Goal: Task Accomplishment & Management: Use online tool/utility

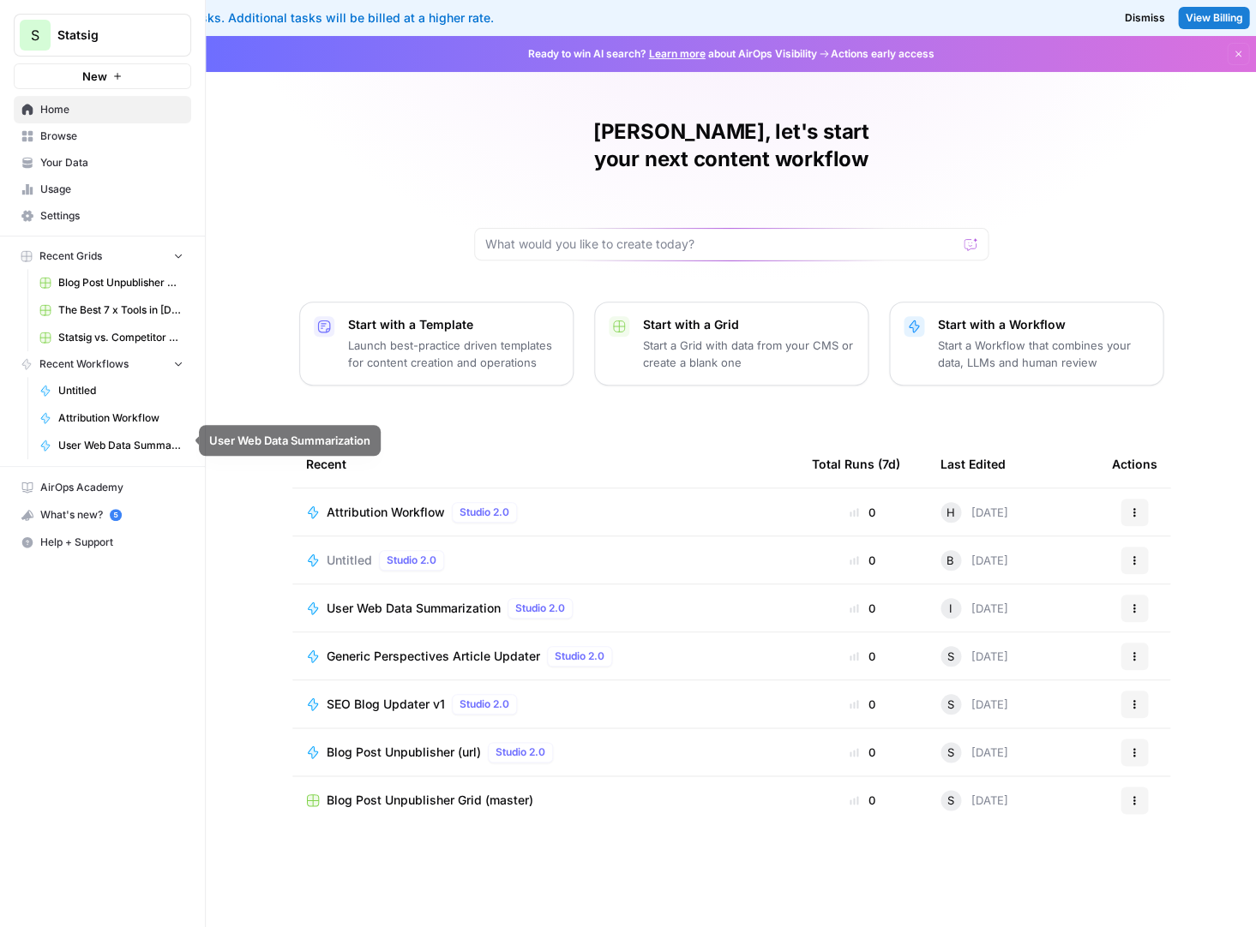
click at [88, 411] on span "Attribution Workflow" at bounding box center [120, 418] width 125 height 15
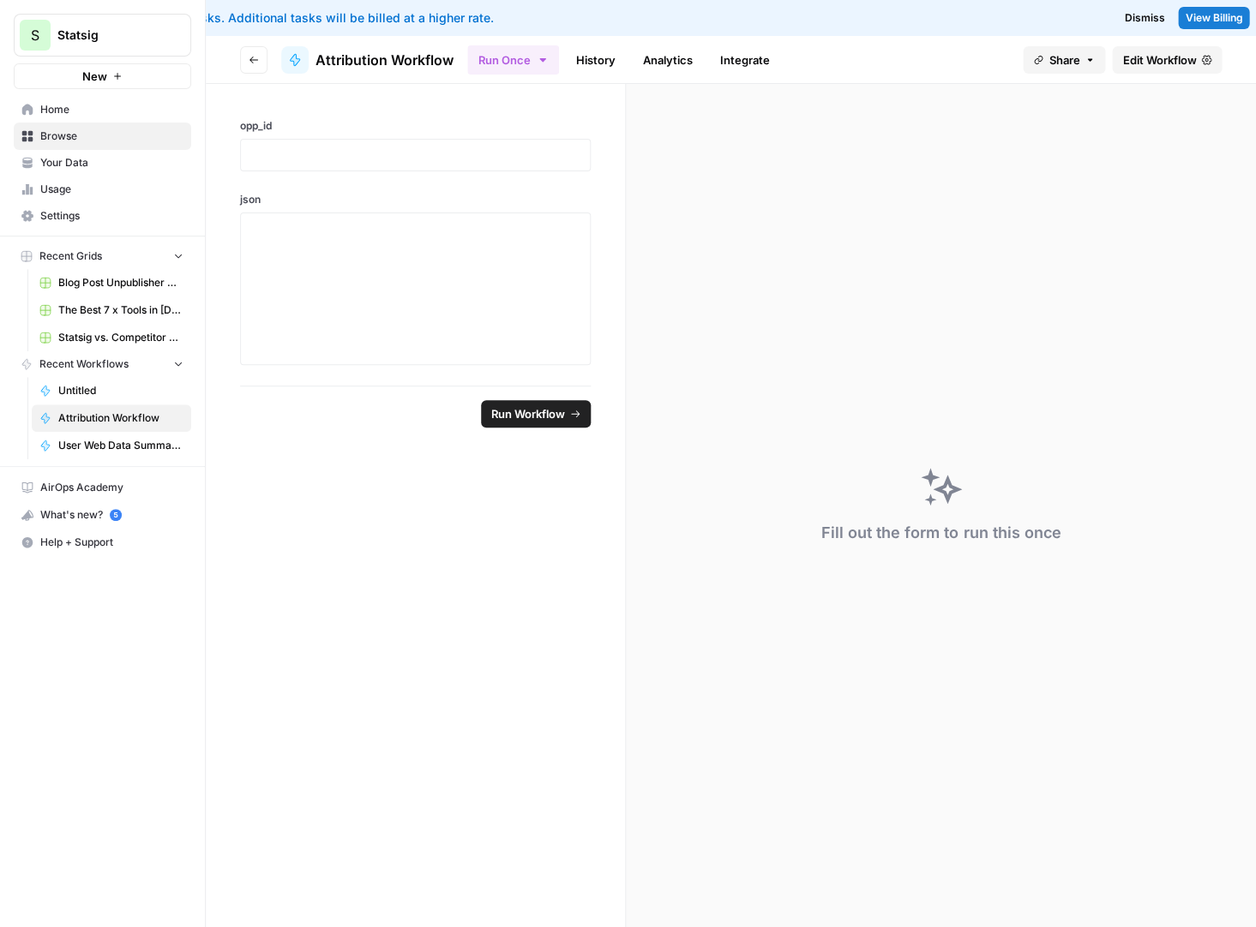
click at [930, 53] on span "Edit Workflow" at bounding box center [1159, 59] width 74 height 17
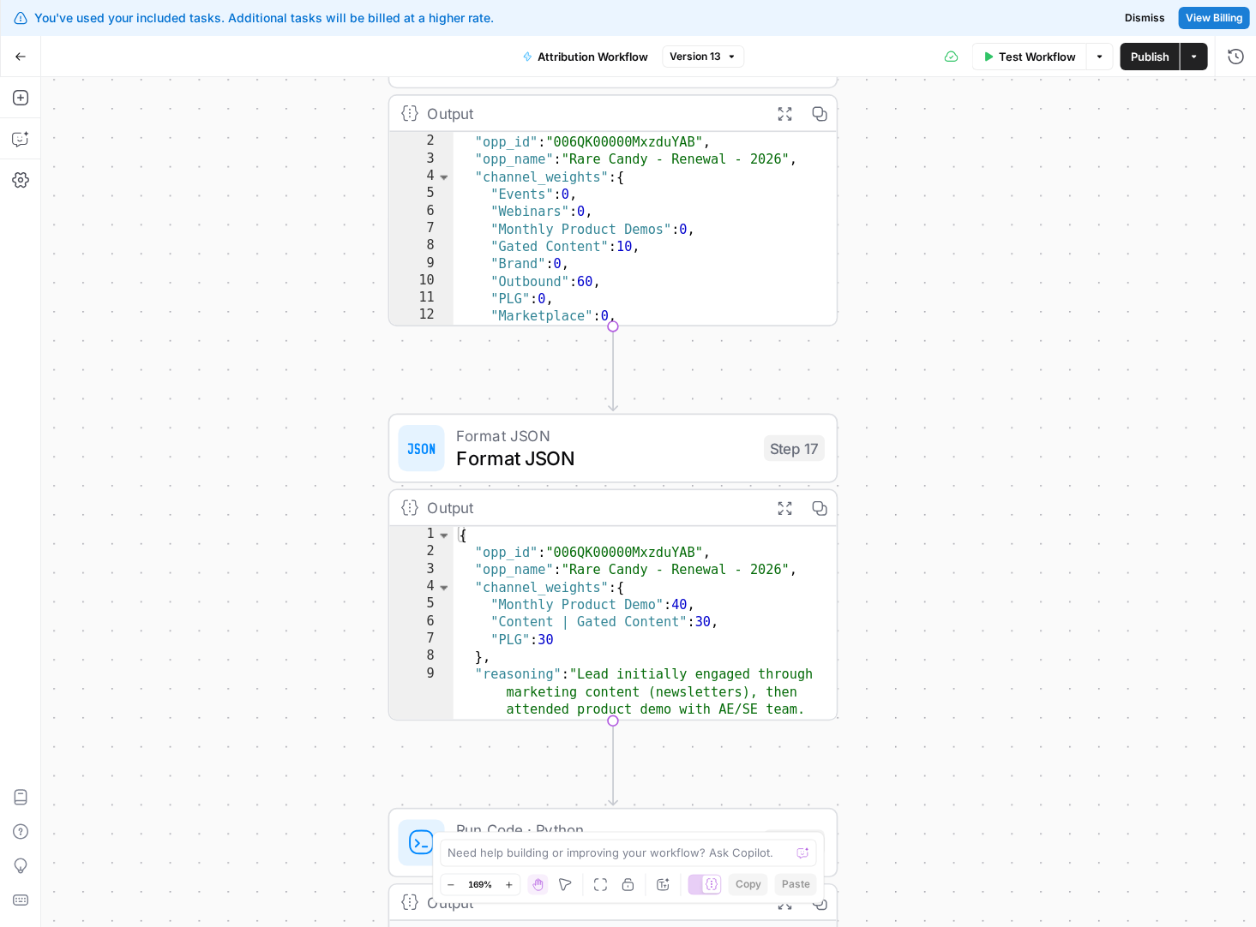
scroll to position [9, 0]
click at [930, 320] on div "Workflow Set Inputs Inputs LLM · [PERSON_NAME] 3.5 Sonnet Prompt LLM Step 1 Out…" at bounding box center [648, 502] width 1215 height 850
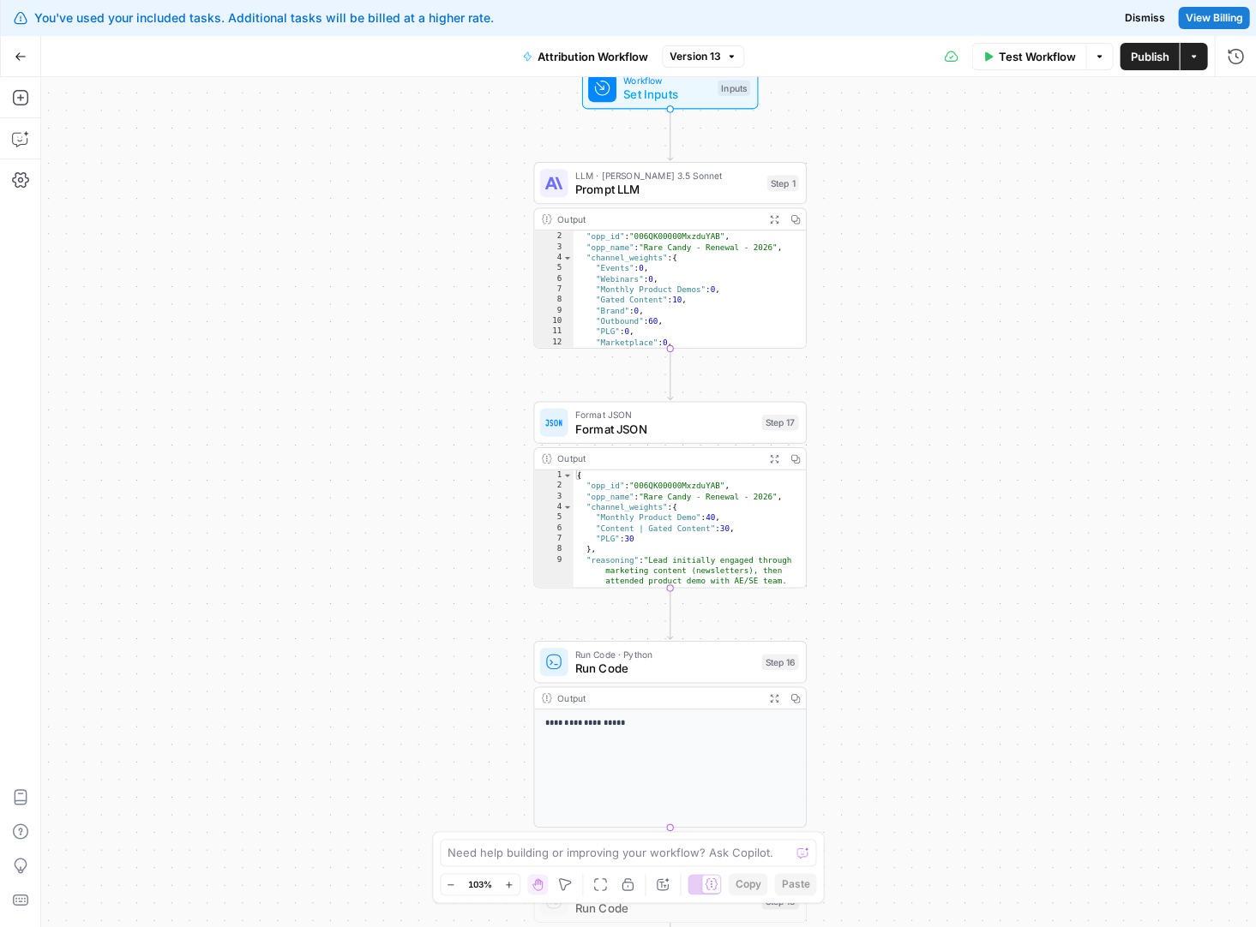
drag, startPoint x: 1002, startPoint y: 242, endPoint x: 907, endPoint y: 266, distance: 98.1
click at [907, 266] on div "Workflow Set Inputs Inputs LLM · [PERSON_NAME] 3.5 Sonnet Prompt LLM Step 1 Out…" at bounding box center [648, 502] width 1215 height 850
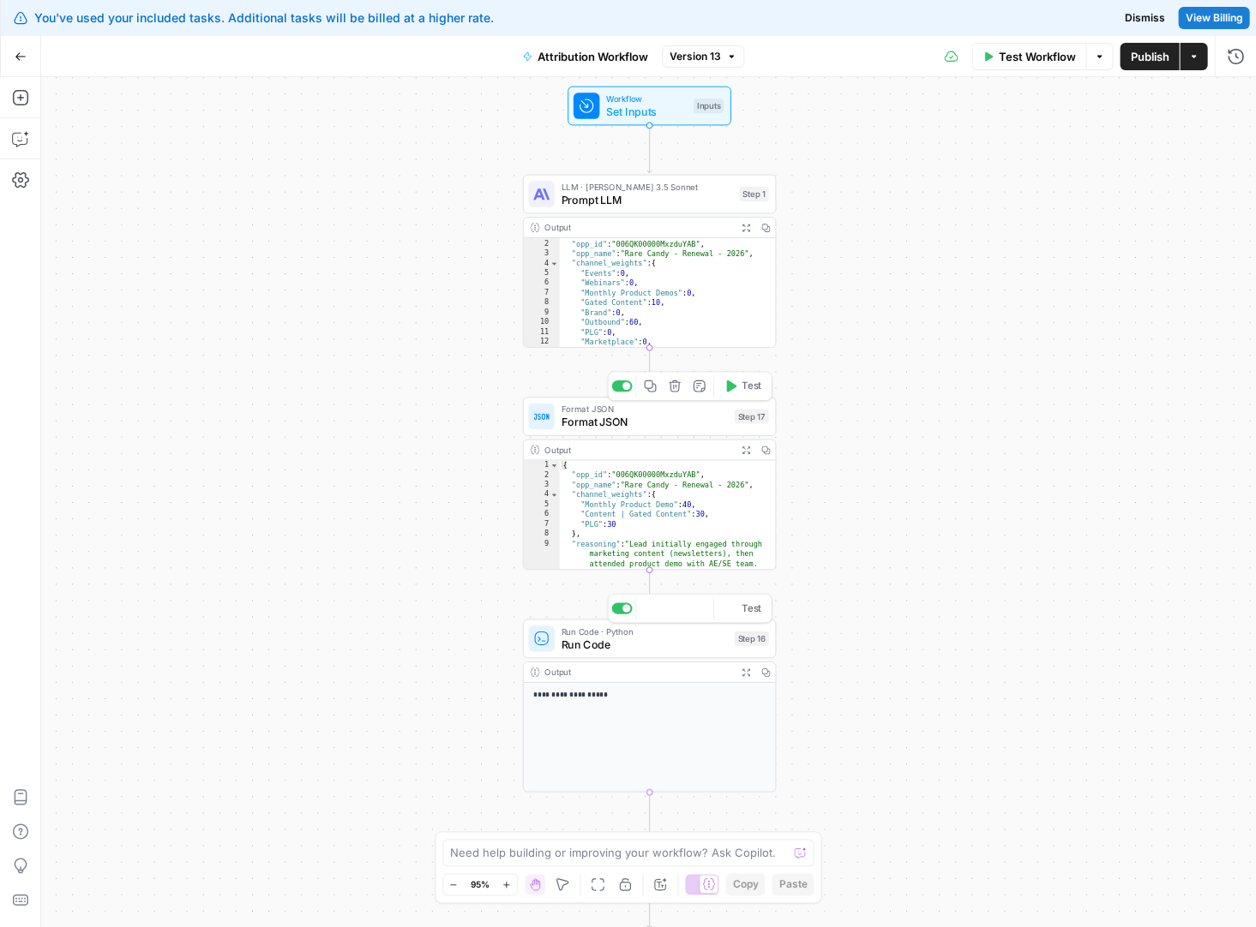
click at [662, 645] on span "Run Code" at bounding box center [644, 644] width 166 height 16
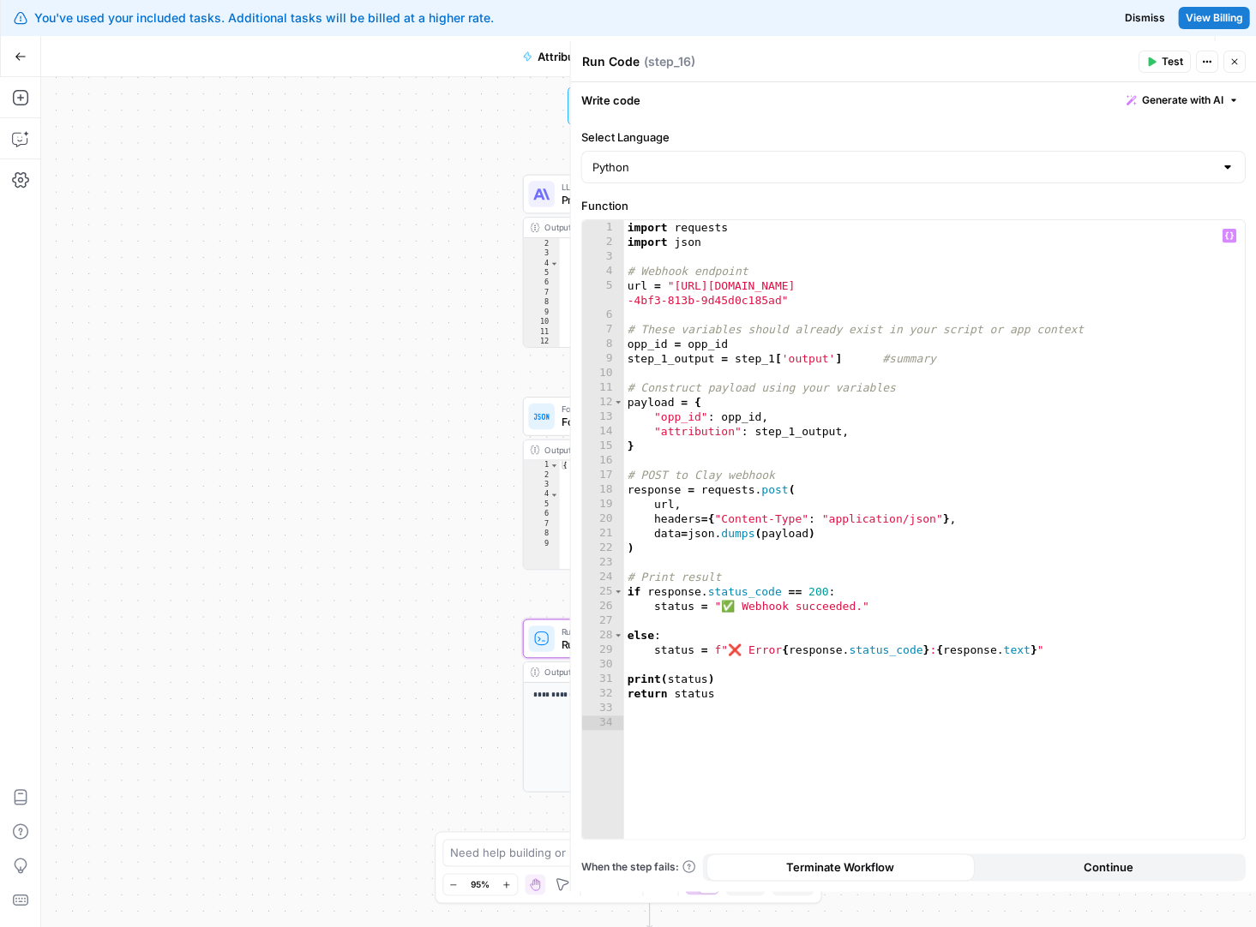
type textarea "**********"
click at [703, 279] on div "import requests import json # Webhook endpoint url = "[URL][DOMAIN_NAME] -4bf3-…" at bounding box center [933, 544] width 621 height 649
click at [669, 258] on div "import requests import json # Webhook endpoint url = "[URL][DOMAIN_NAME] -4bf3-…" at bounding box center [933, 544] width 621 height 649
click at [661, 171] on input "Select Language" at bounding box center [901, 167] width 621 height 17
type input "Python"
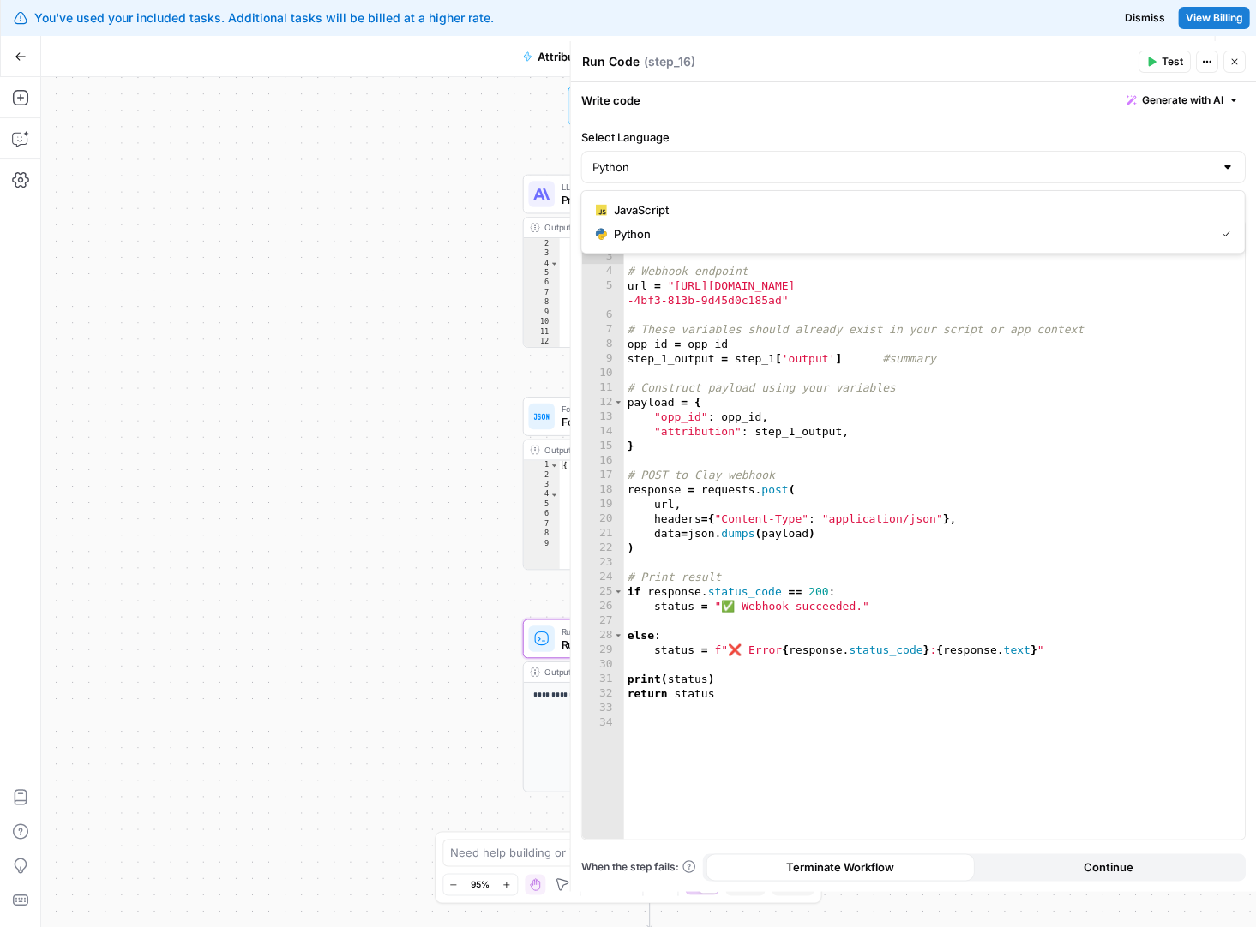
click at [651, 135] on label "Select Language" at bounding box center [912, 137] width 664 height 17
click at [651, 159] on input "Python" at bounding box center [901, 167] width 621 height 17
type input "Python"
click at [752, 454] on div "import requests import json # Webhook endpoint url = "[URL][DOMAIN_NAME] -4bf3-…" at bounding box center [933, 544] width 621 height 649
